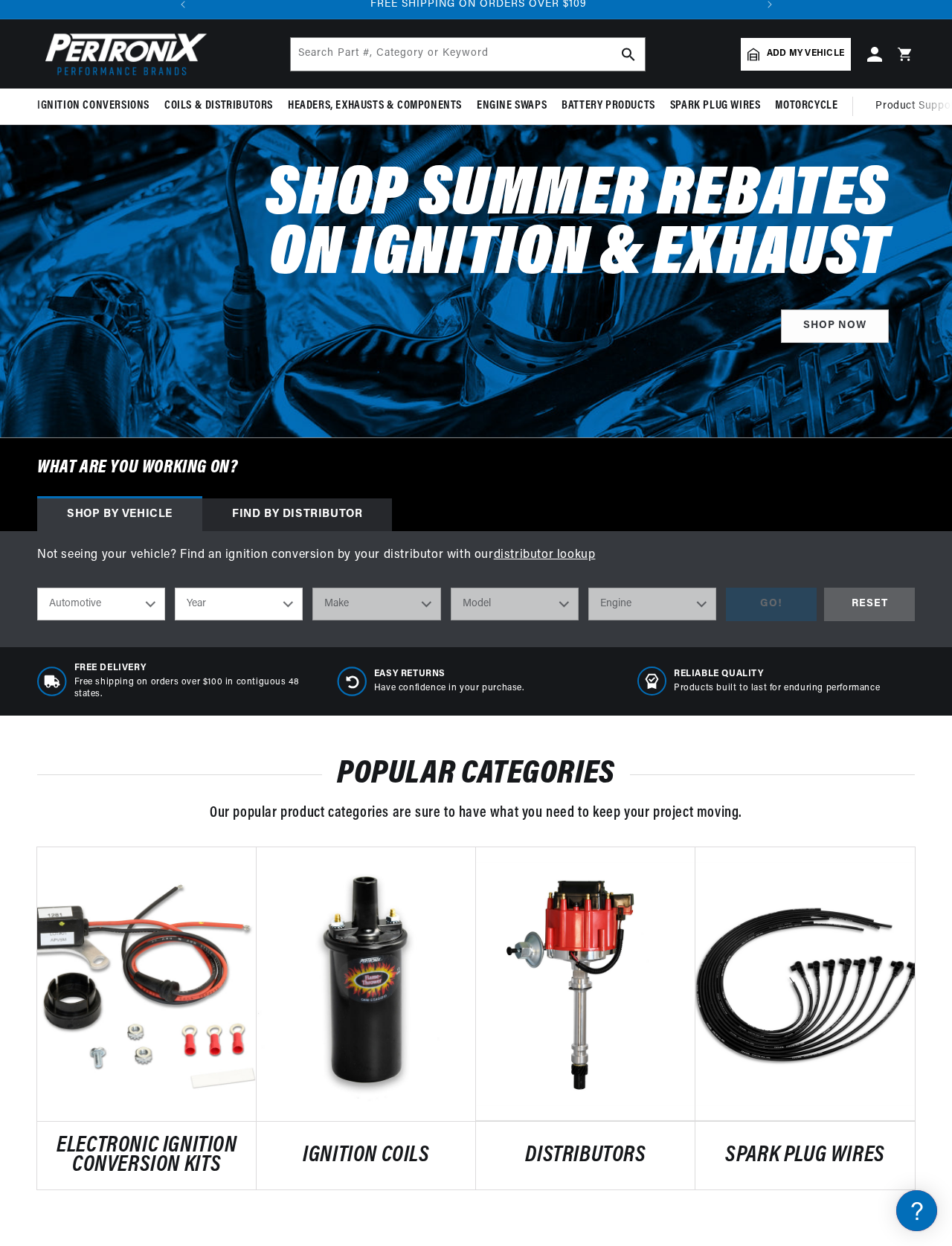
scroll to position [0, 555]
click at [151, 1136] on link "ELECTRONIC IGNITION CONVERSION KITS" at bounding box center [147, 1155] width 219 height 38
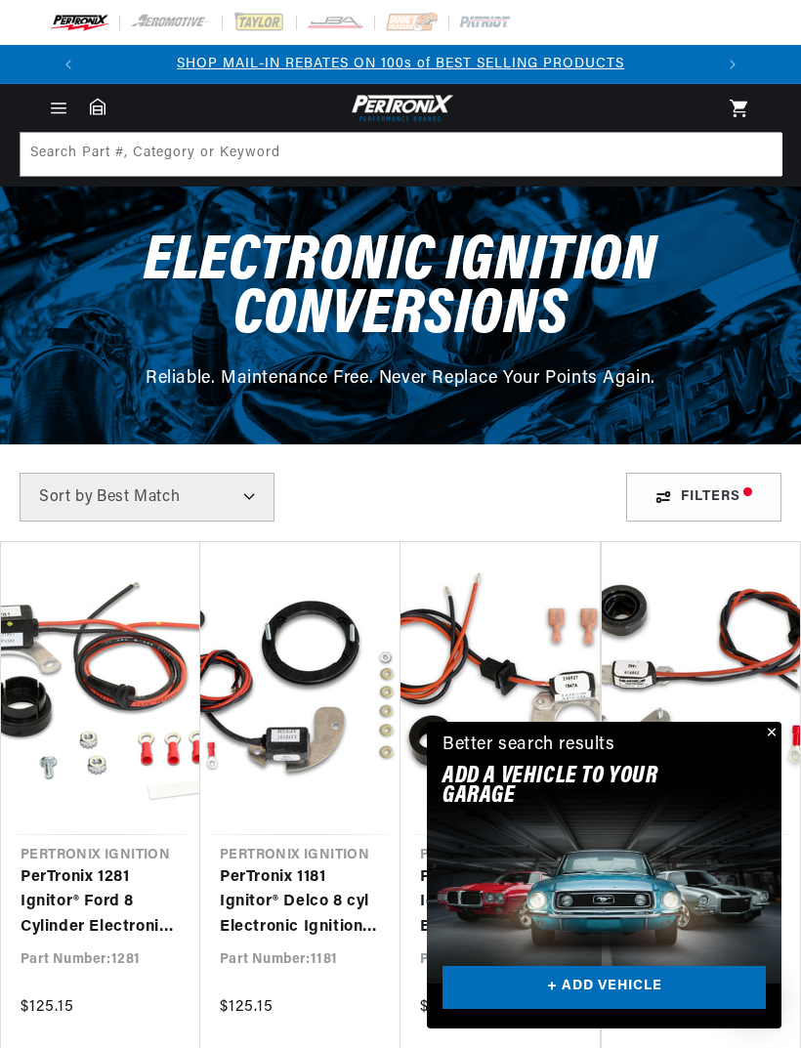
click at [760, 734] on button "Close" at bounding box center [769, 733] width 23 height 23
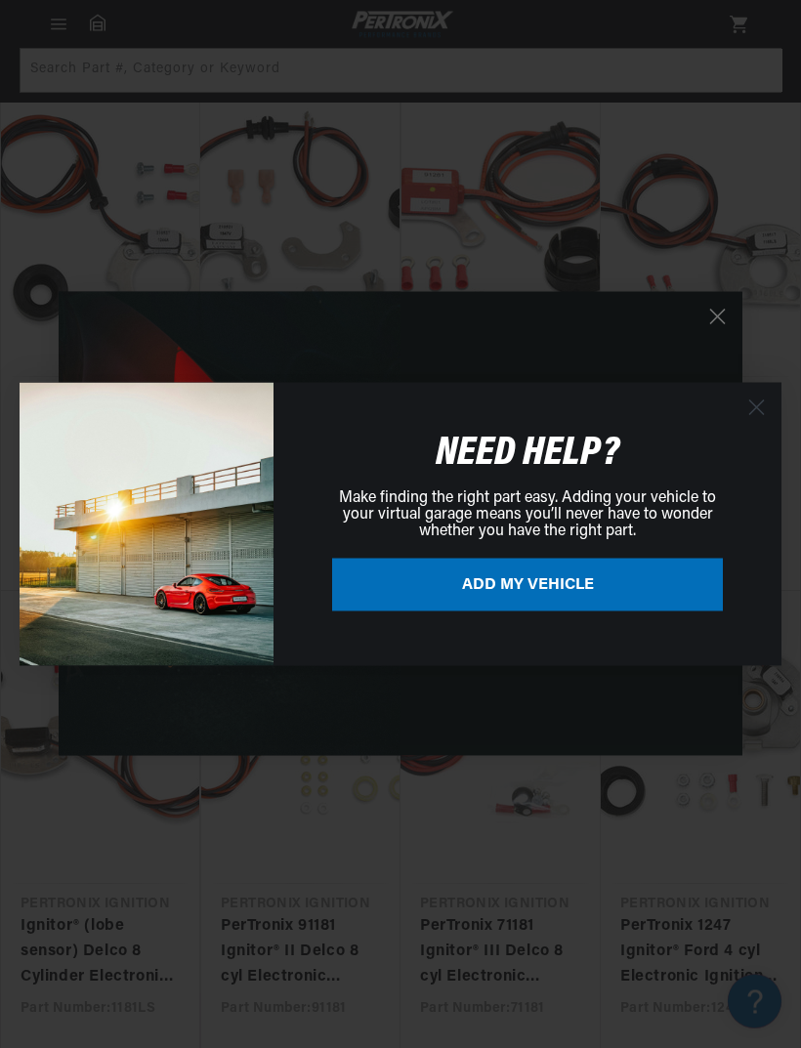
scroll to position [963, 0]
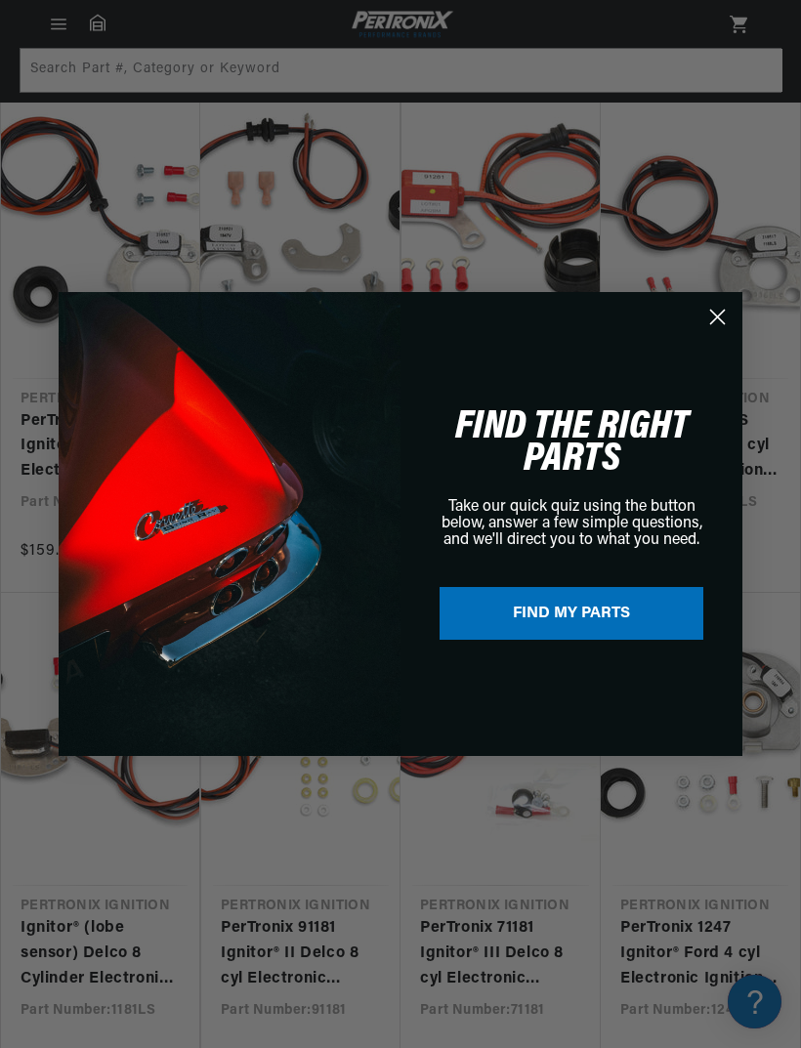
click at [711, 340] on div "Close dialog NEED HELP? Make finding the right part easy. Adding your vehicle t…" at bounding box center [400, 524] width 801 height 1048
click at [716, 333] on circle "Close dialog" at bounding box center [717, 317] width 32 height 32
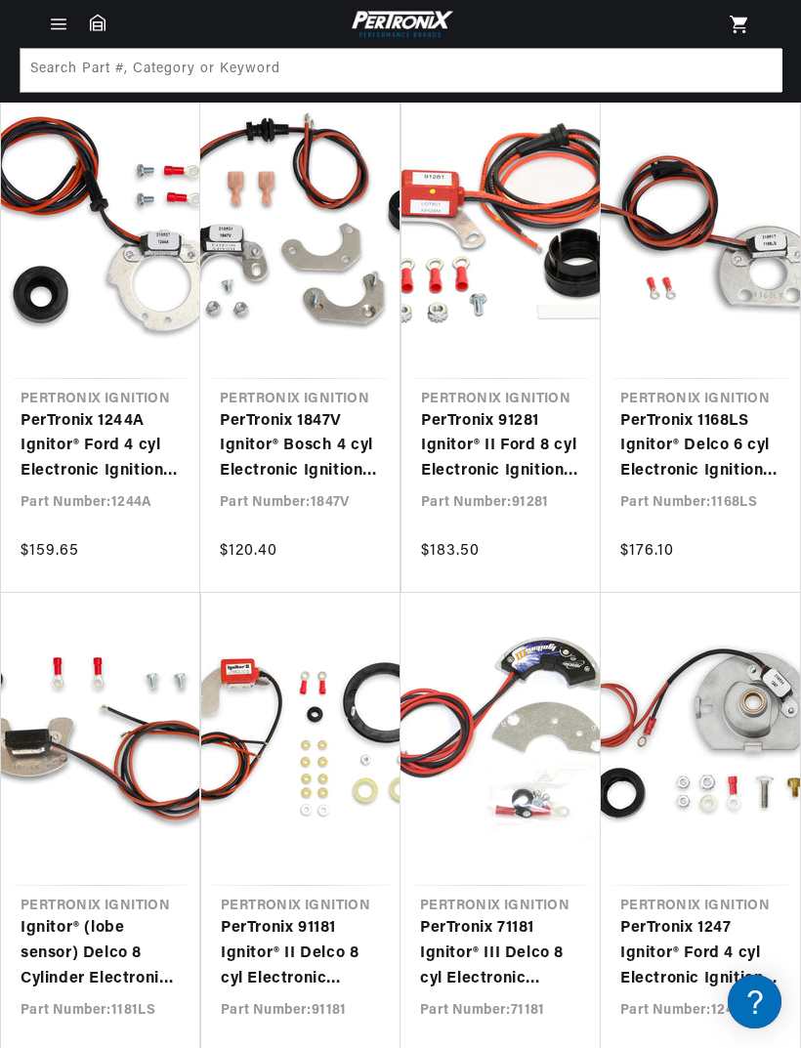
scroll to position [0, 625]
click at [687, 433] on link "PerTronix 1168LS Ignitor® Delco 6 cyl Electronic Ignition Conversion Kit" at bounding box center [700, 446] width 160 height 75
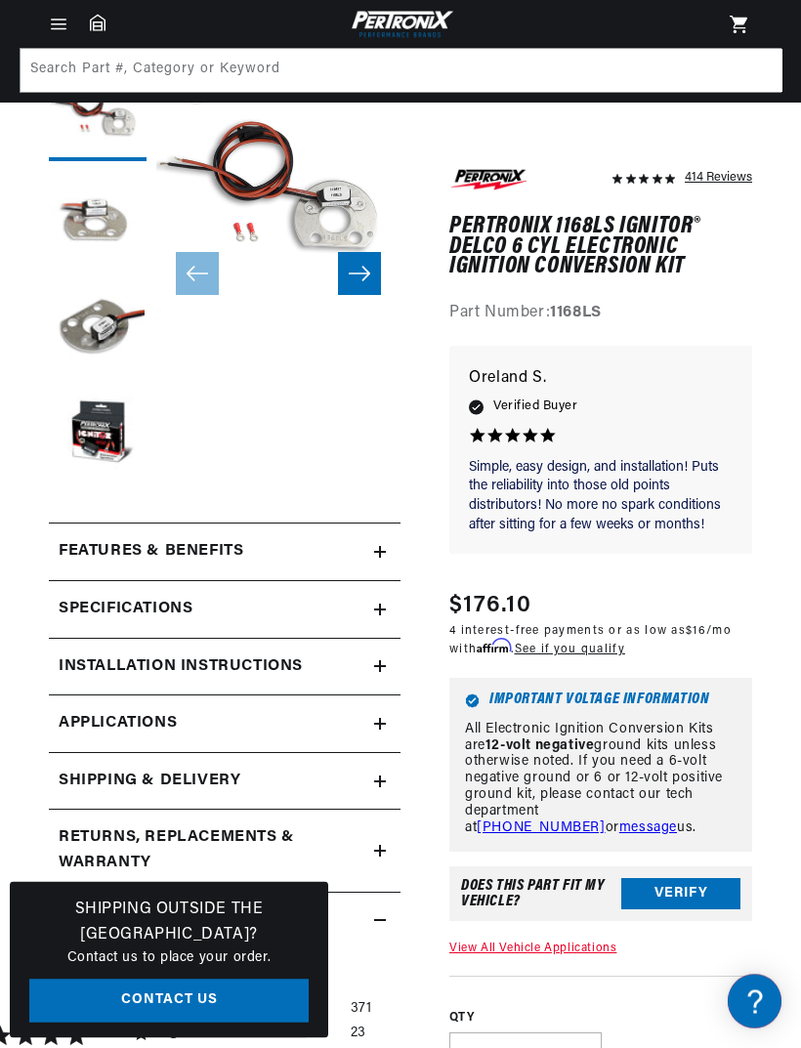
scroll to position [193, 0]
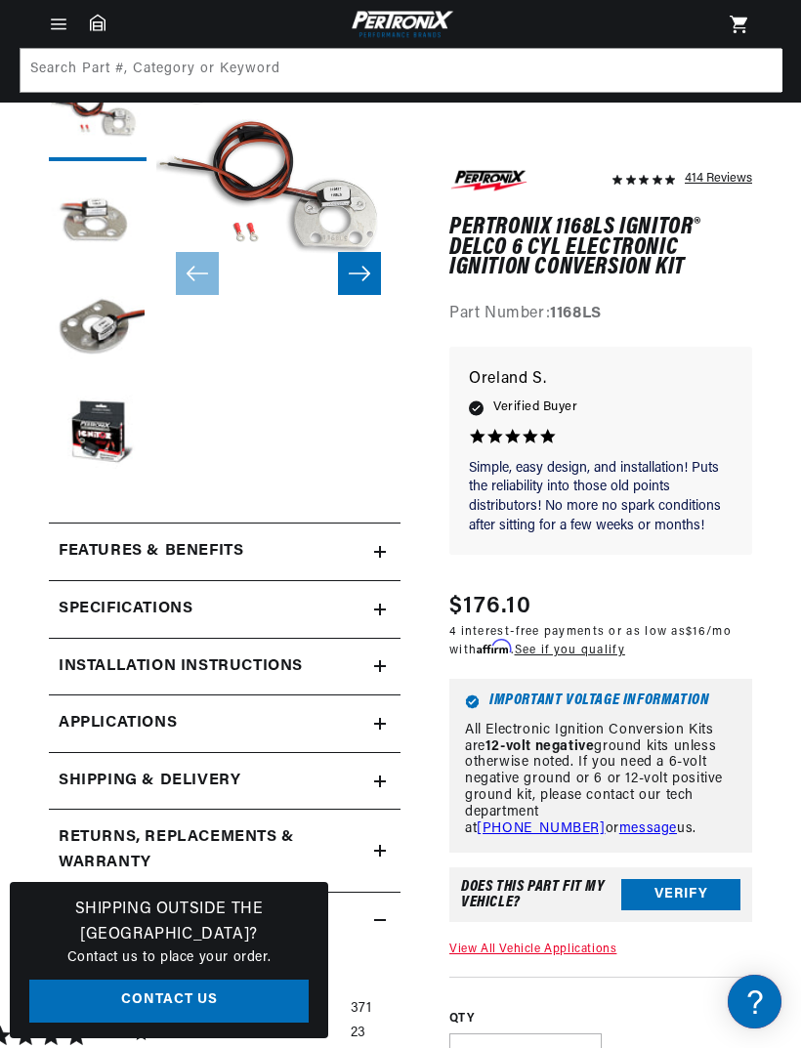
click at [382, 558] on icon at bounding box center [380, 552] width 12 height 12
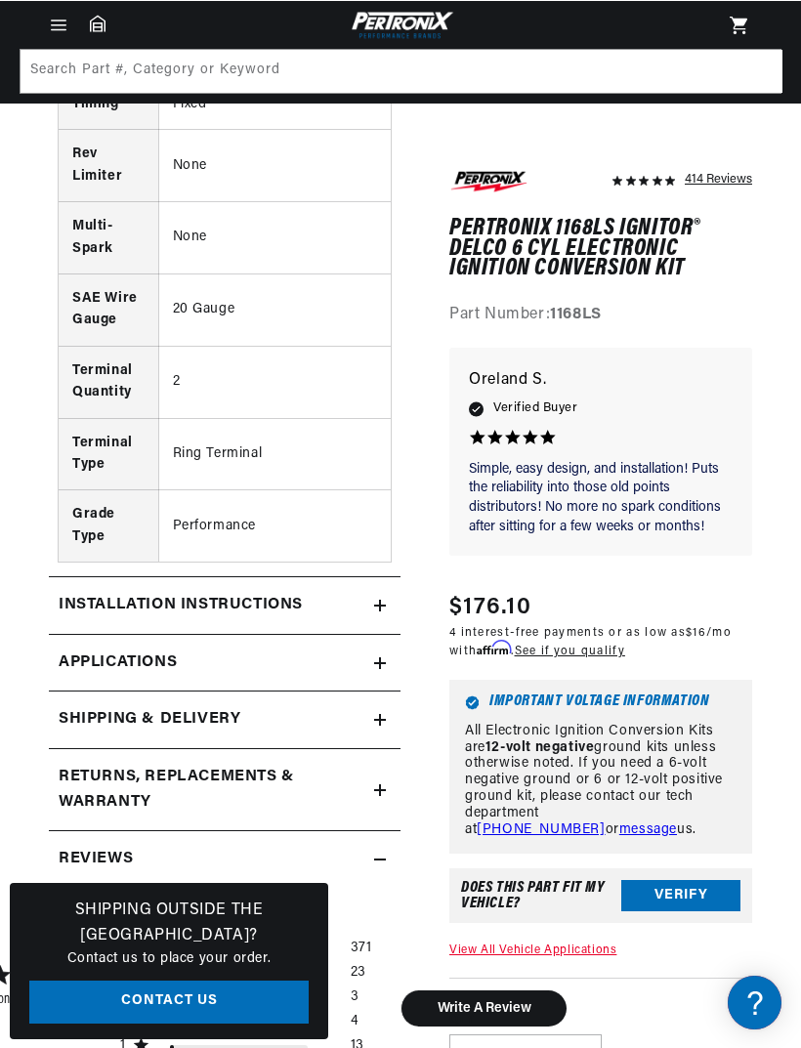
scroll to position [0, 0]
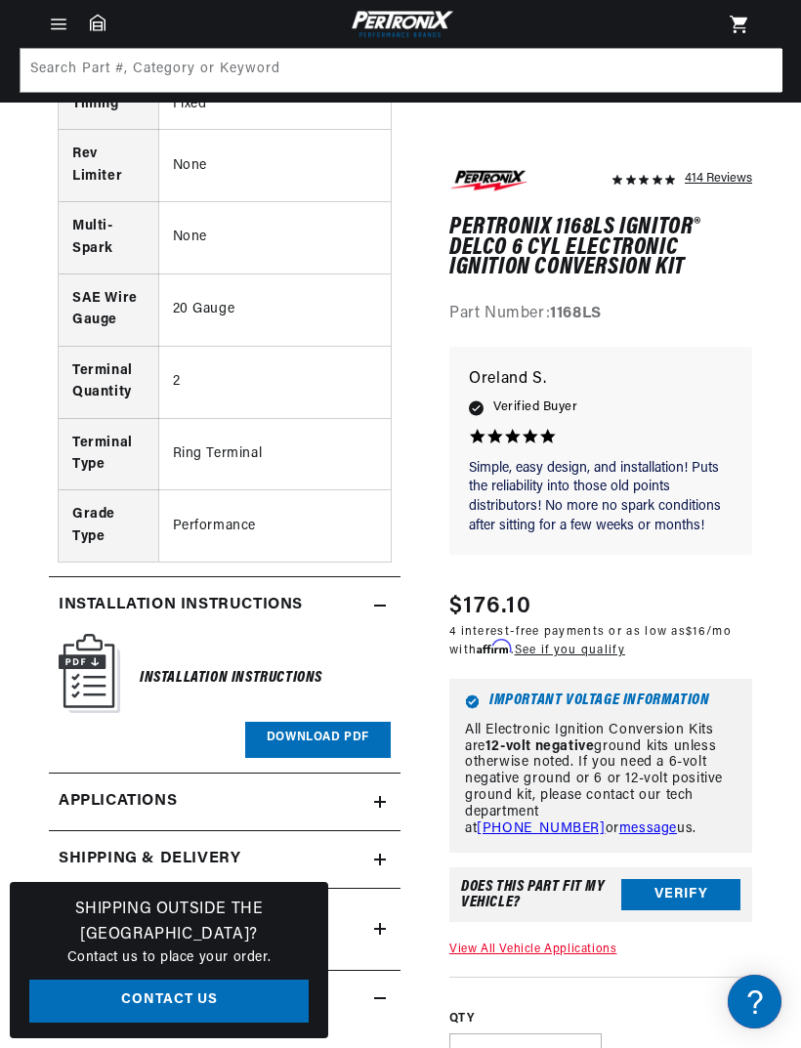
scroll to position [0, 625]
click at [312, 722] on link "Download PDF" at bounding box center [318, 740] width 146 height 36
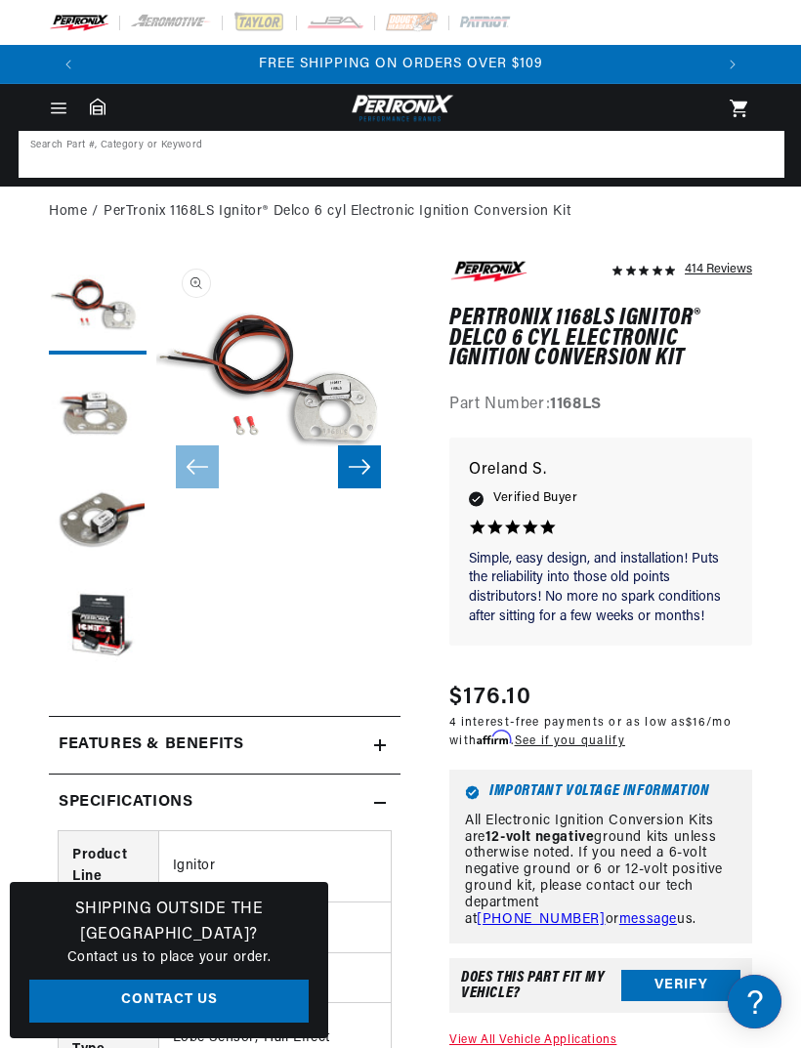
click at [114, 156] on input at bounding box center [402, 154] width 762 height 43
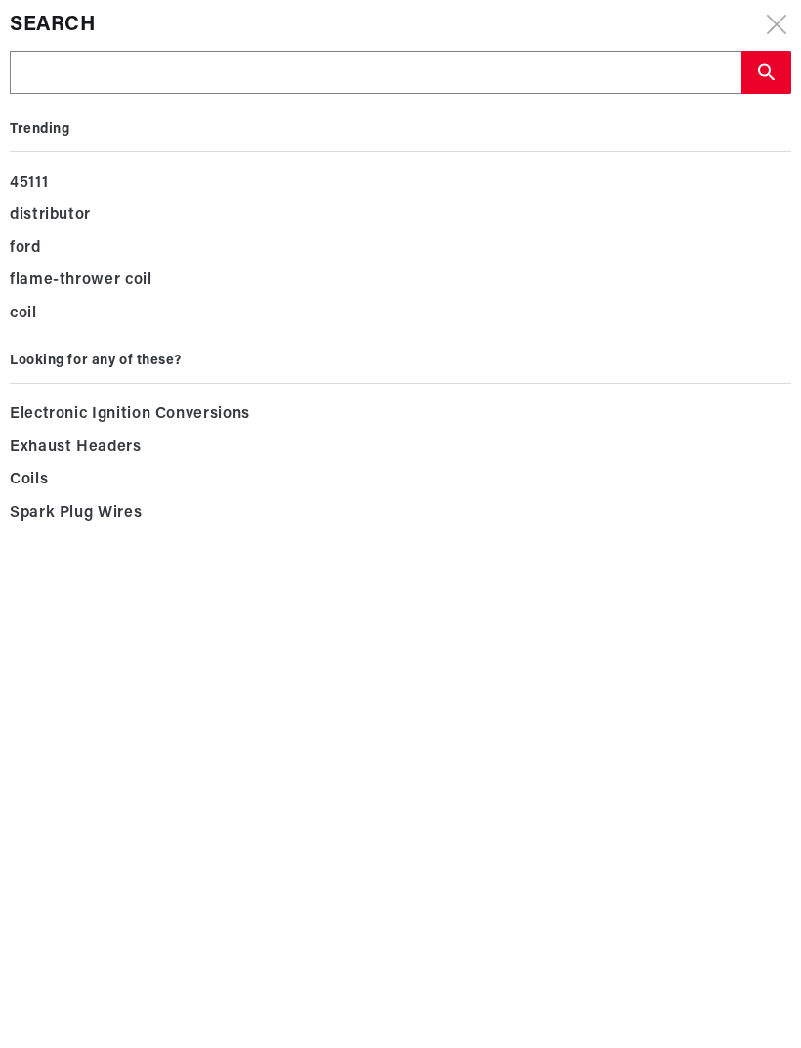
type input "1"
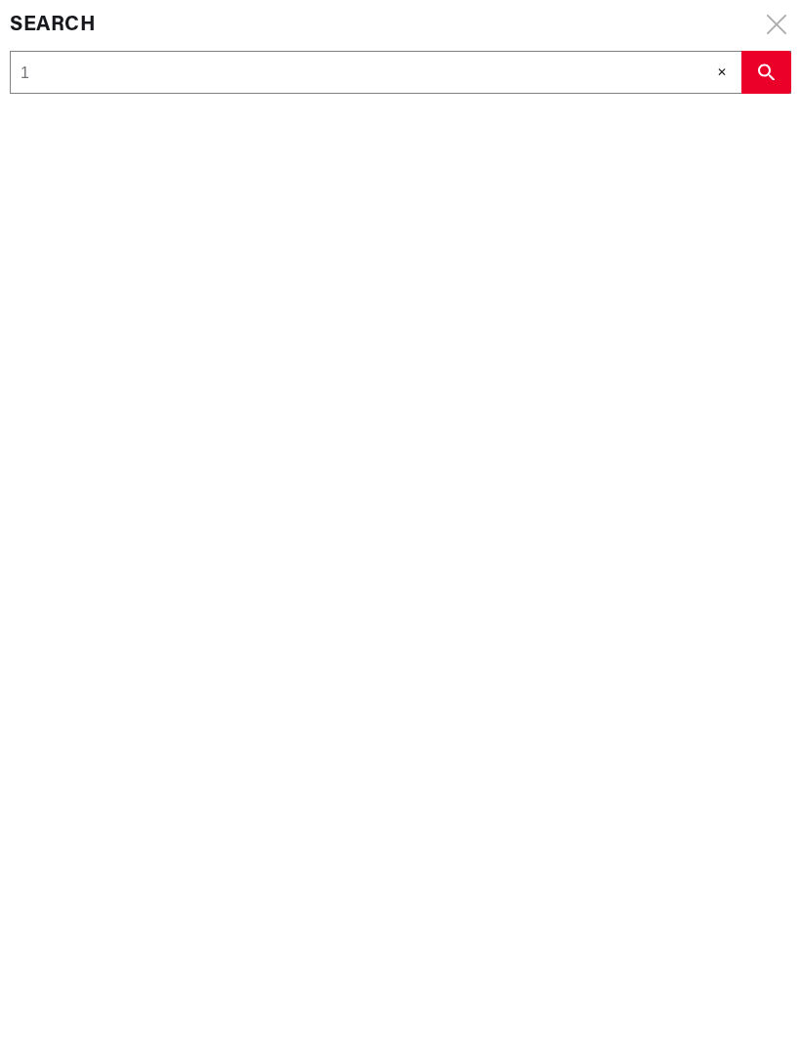
scroll to position [0, 0]
type input "1A"
type input "1A4"
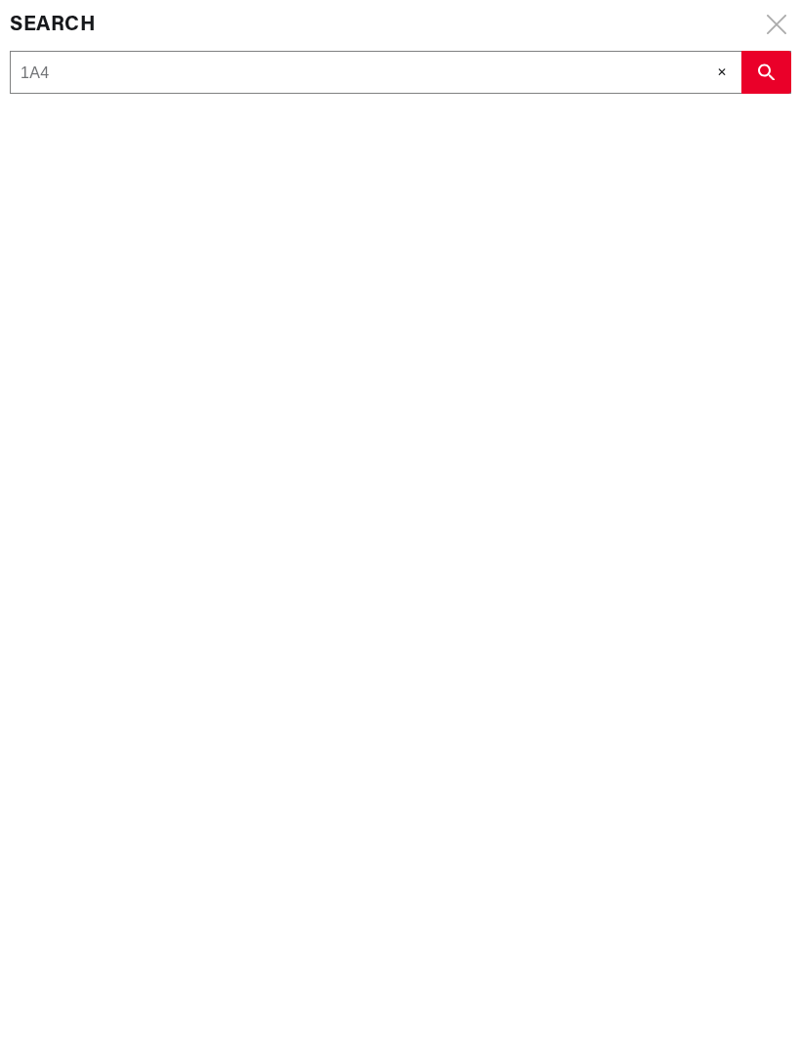
type input "1A41"
type input "1A418"
type input "1A4188"
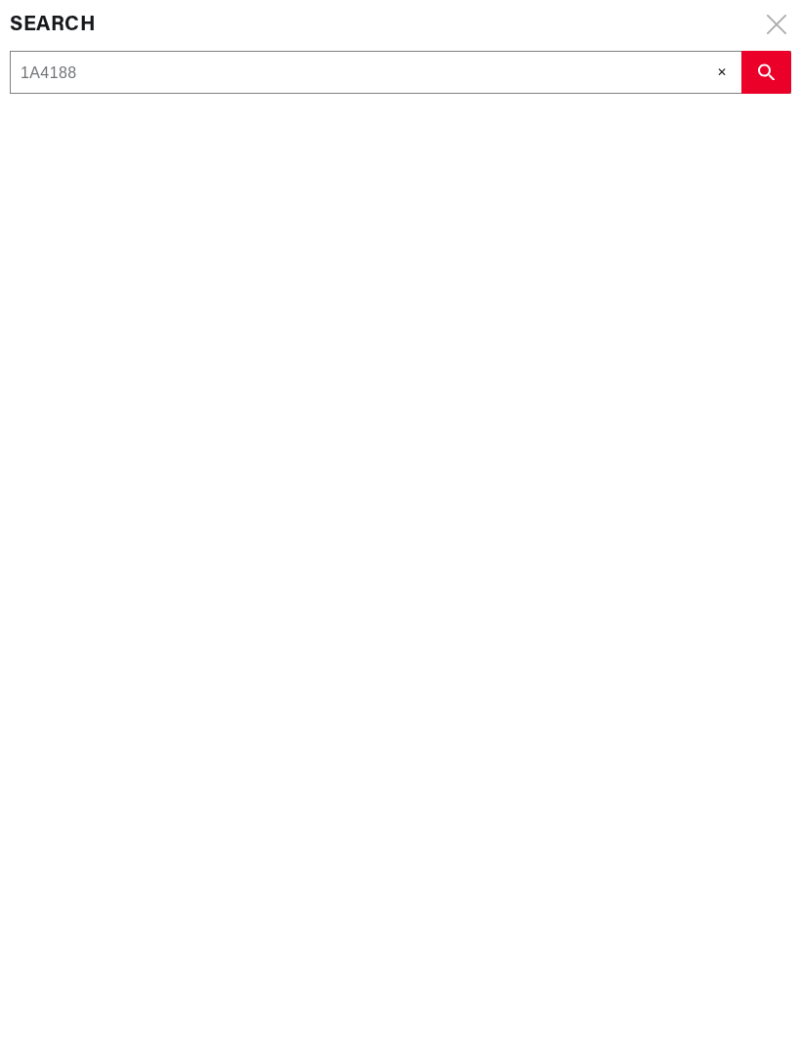
type input "1A4188"
click at [771, 60] on button "search button" at bounding box center [766, 72] width 50 height 43
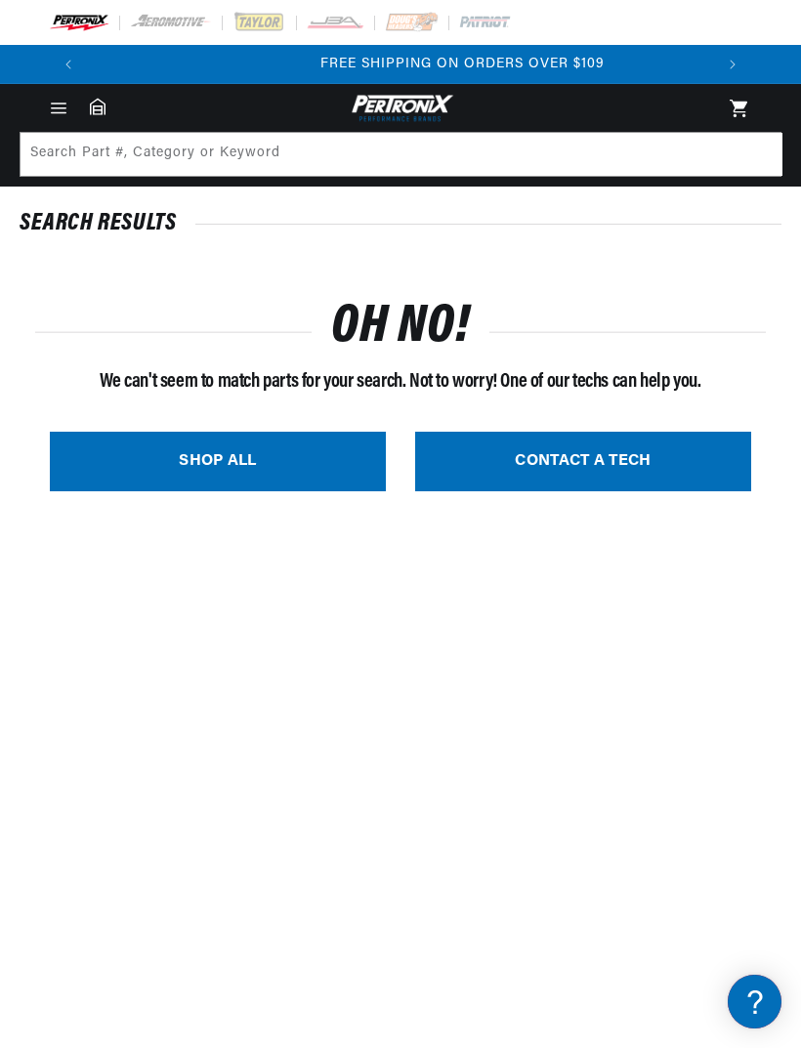
scroll to position [0, 625]
